Goal: Find specific page/section: Find specific page/section

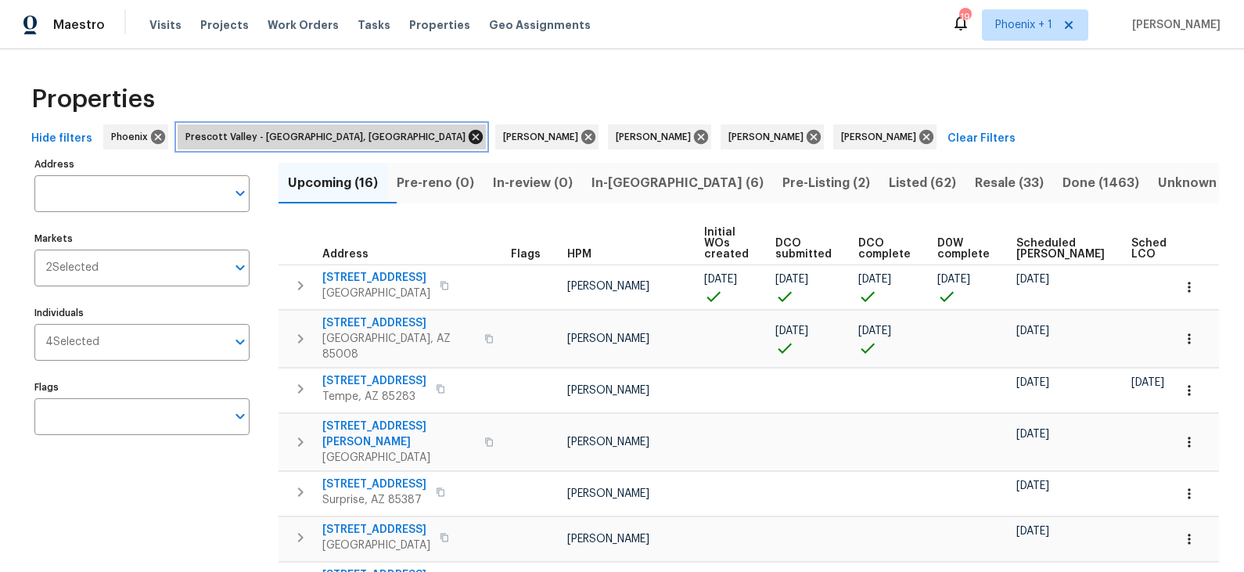
click at [467, 135] on icon at bounding box center [475, 136] width 17 height 17
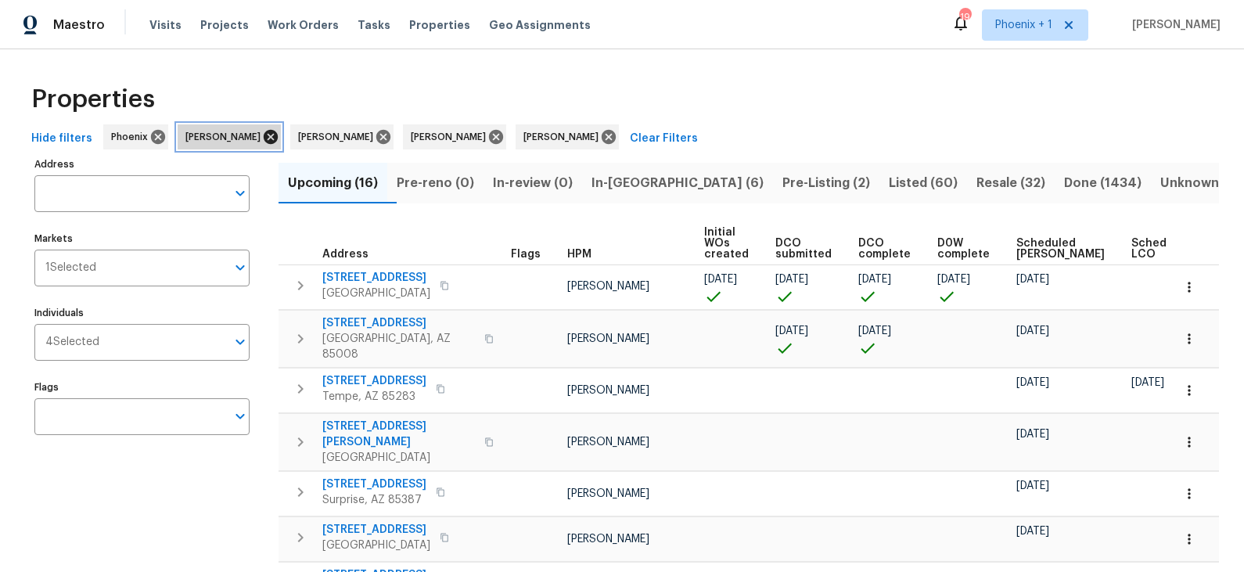
click at [268, 138] on icon at bounding box center [271, 137] width 14 height 14
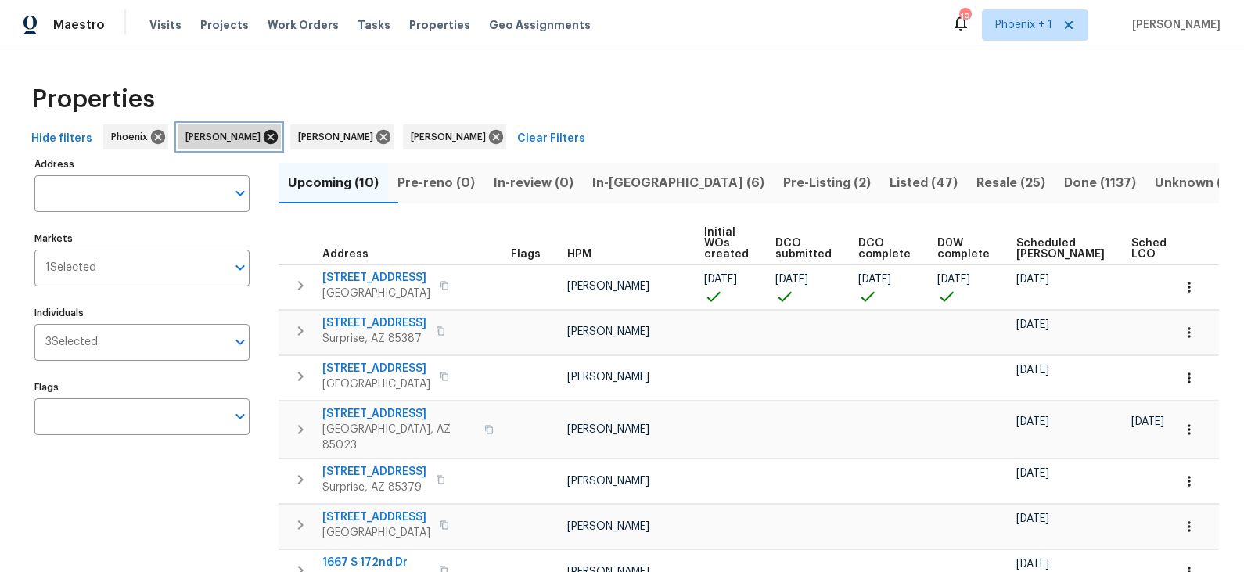
click at [262, 135] on icon at bounding box center [270, 136] width 17 height 17
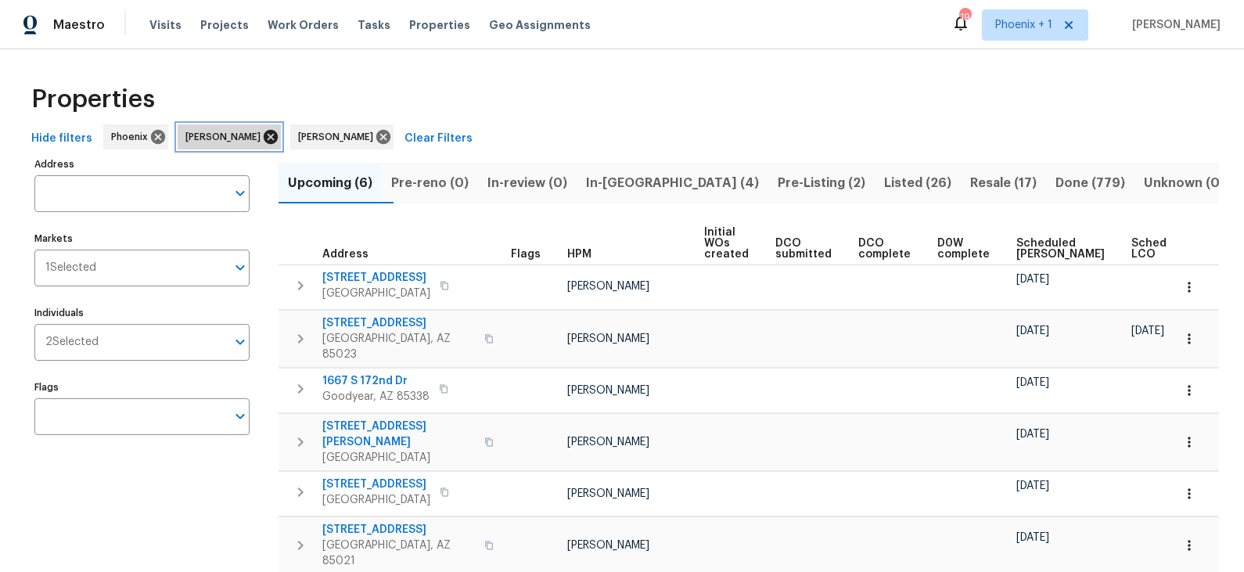
click at [262, 134] on icon at bounding box center [270, 136] width 17 height 17
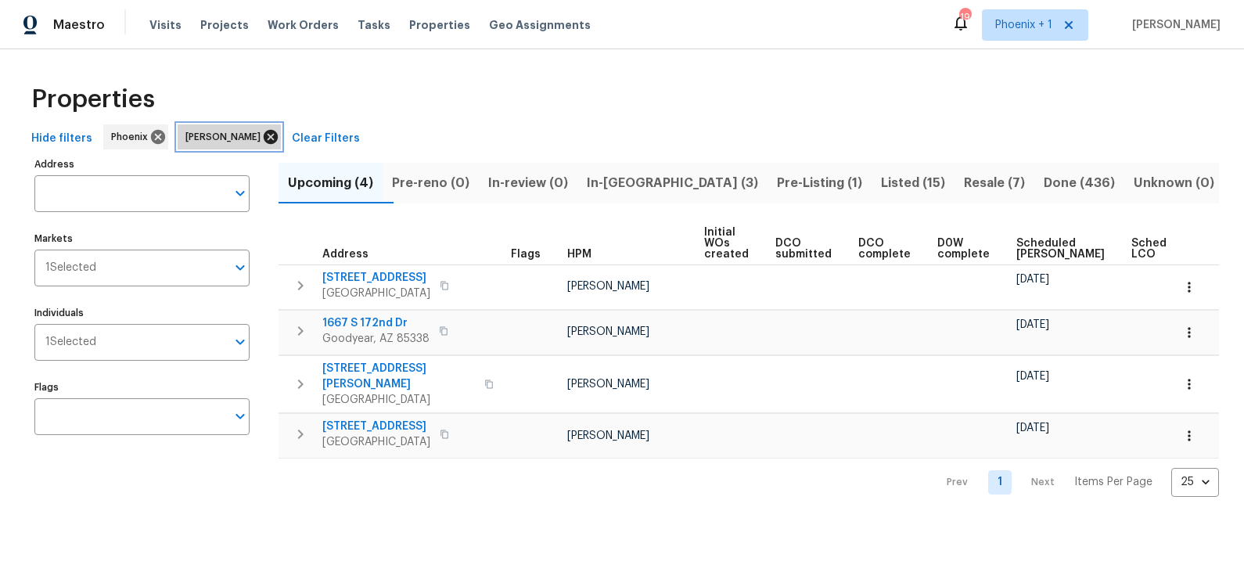
click at [264, 135] on icon at bounding box center [271, 137] width 14 height 14
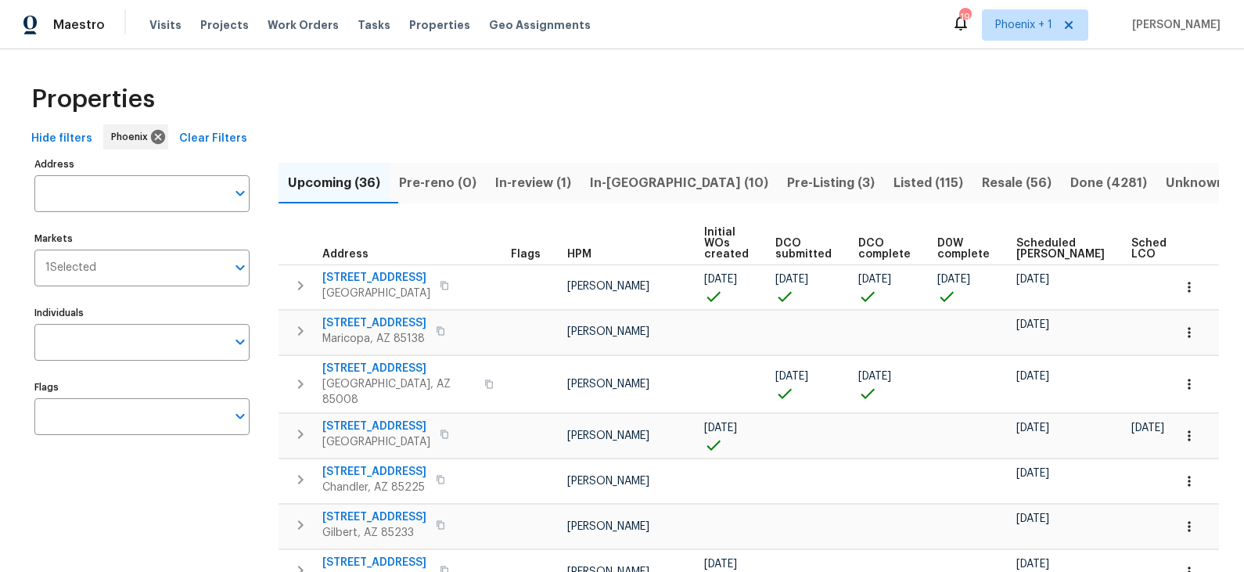
click at [894, 187] on span "Listed (115)" at bounding box center [929, 183] width 70 height 22
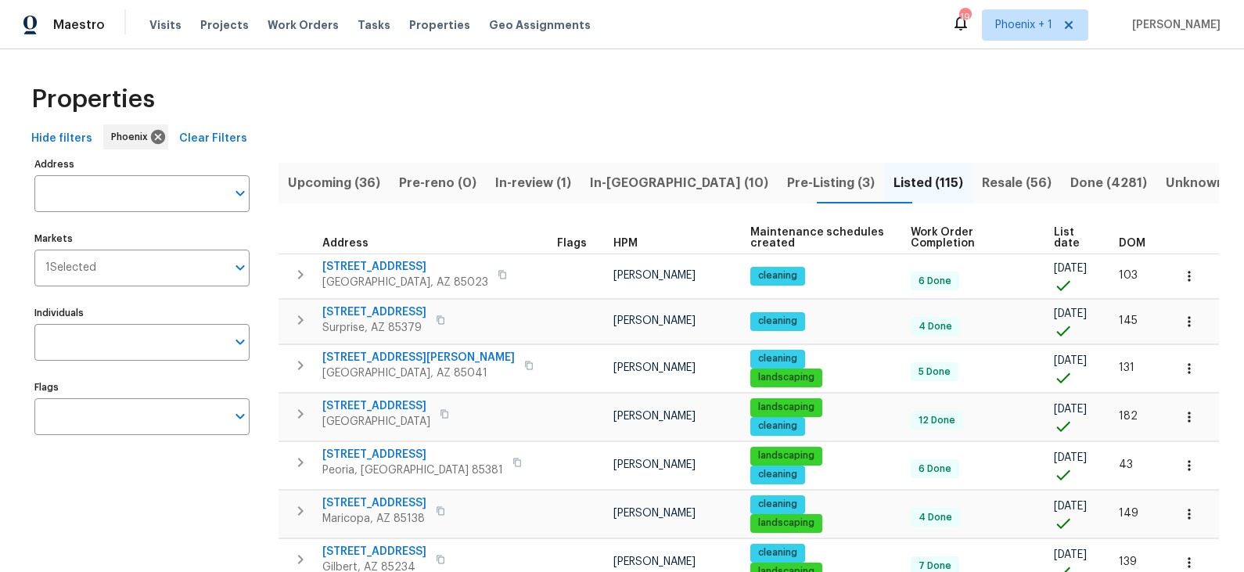
click at [1067, 227] on span "List date" at bounding box center [1073, 238] width 38 height 22
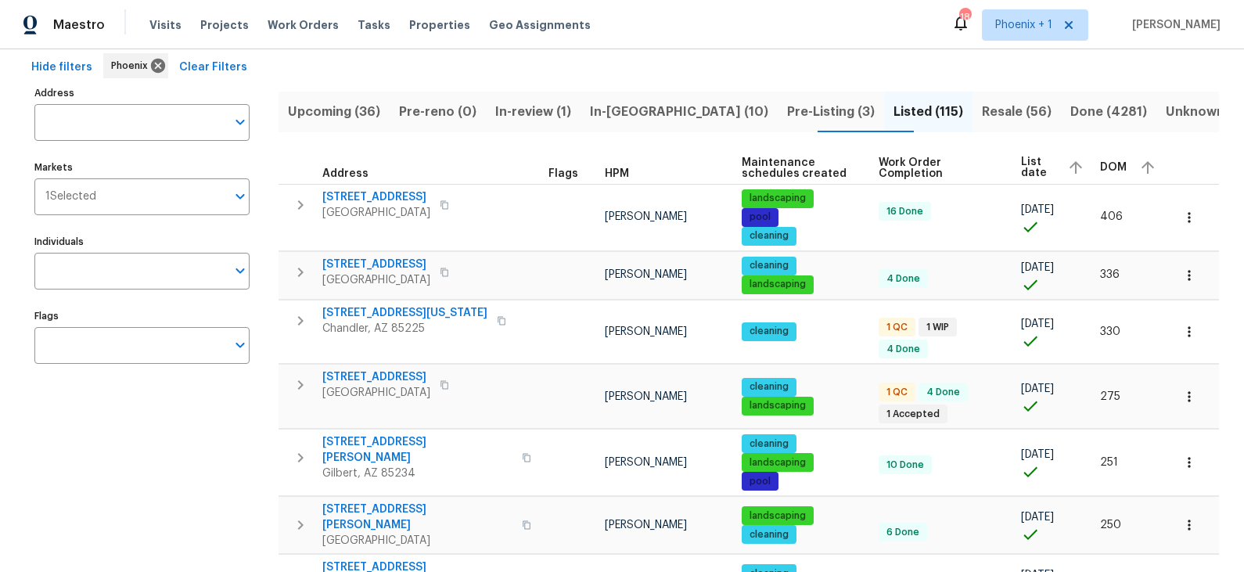
scroll to position [78, 0]
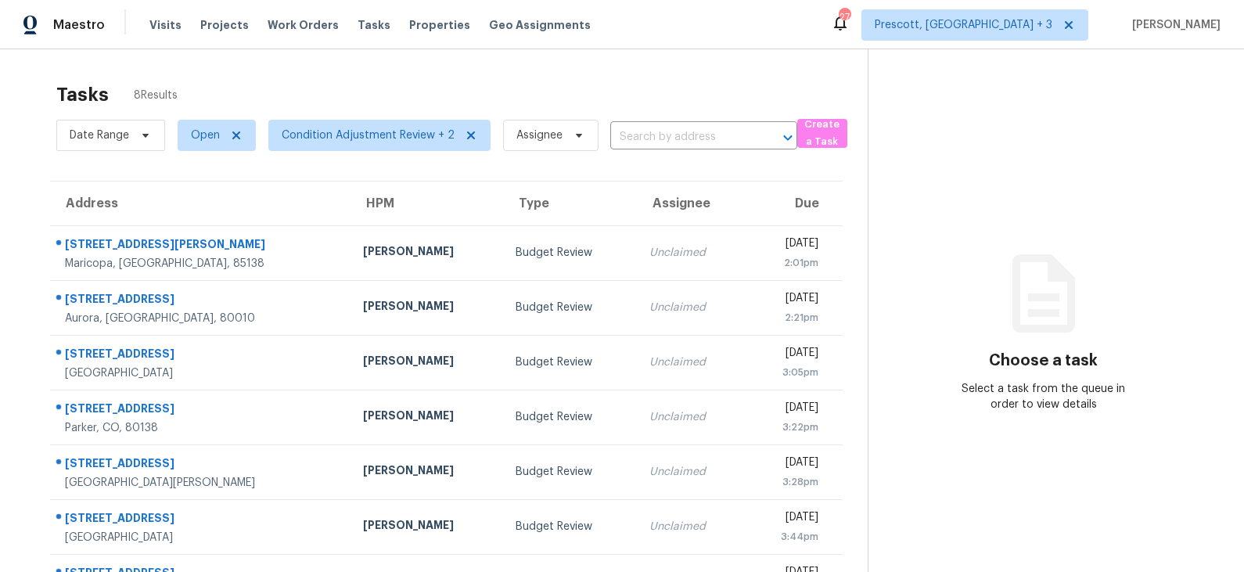
scroll to position [103, 0]
